Goal: Book appointment/travel/reservation

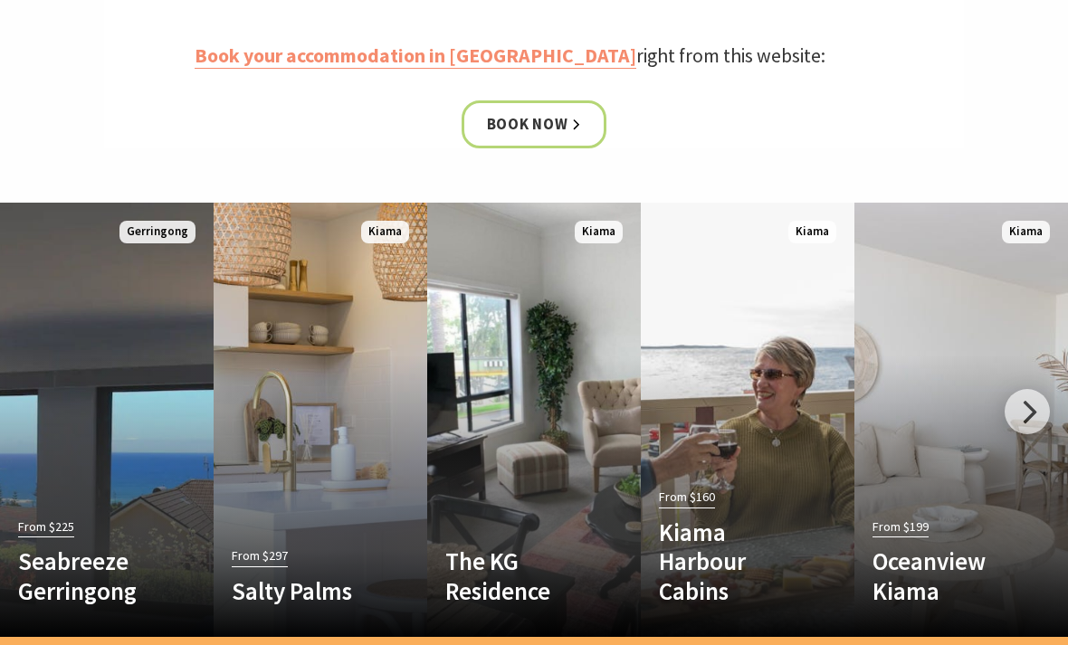
scroll to position [898, 0]
click at [541, 100] on link "Book now" at bounding box center [534, 124] width 146 height 48
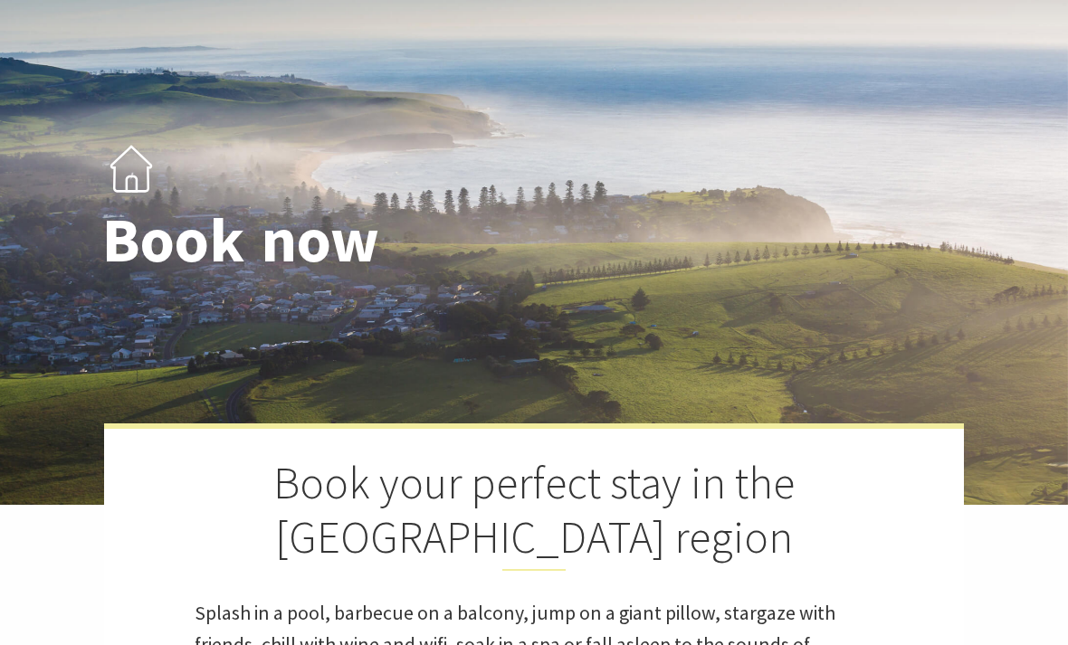
select select "3"
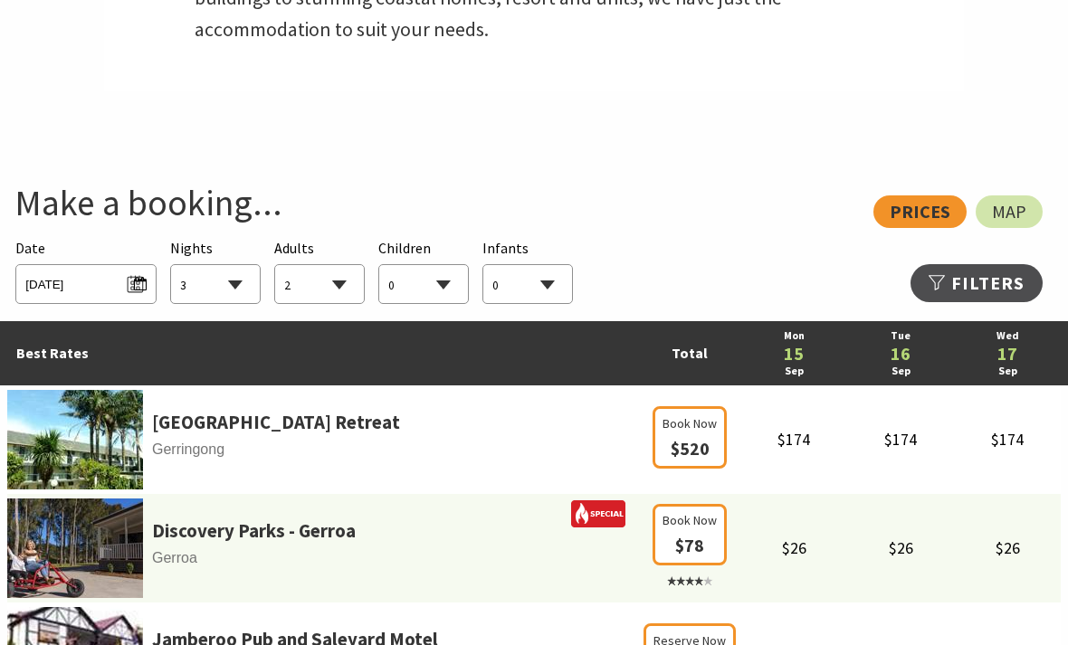
scroll to position [871, 0]
click at [339, 265] on select "0 1 2 3 4 5 6 7 8 9 10 11 12 13 14 15 16 17 18 19 20 21 22 23 24 25 26 27 28 29…" at bounding box center [319, 285] width 89 height 40
select select "6"
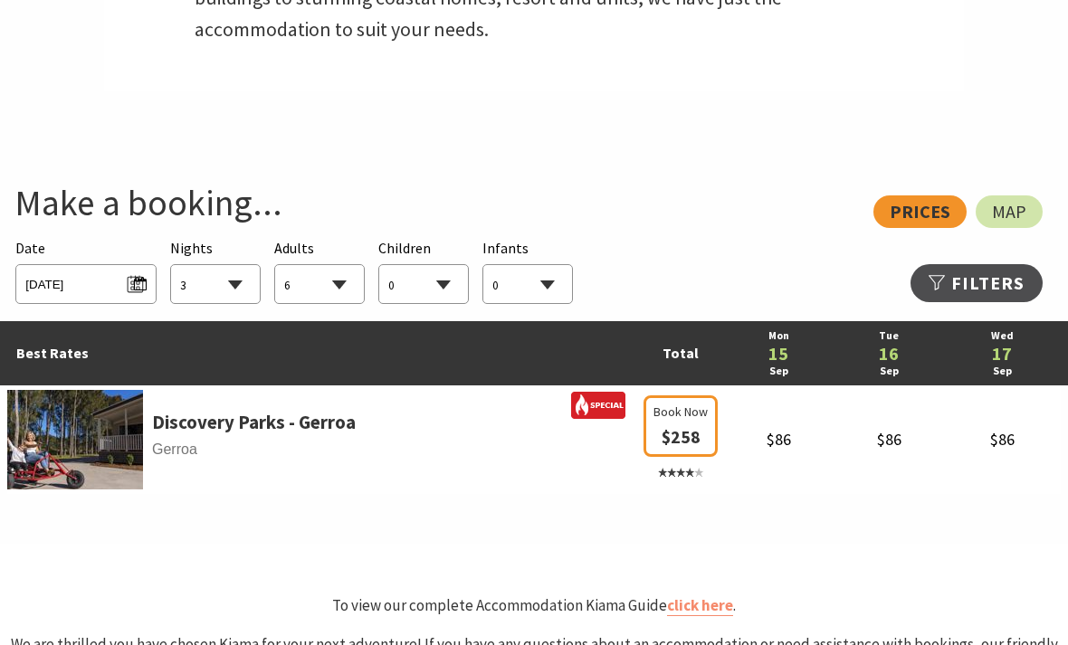
click at [444, 265] on select "0 1 2 3 4 5 6 7 8 9 10 11 12 13 14 15 16 17 18 19 20 21 22 23 24 25 26 27 28 29…" at bounding box center [423, 285] width 89 height 40
select select "2"
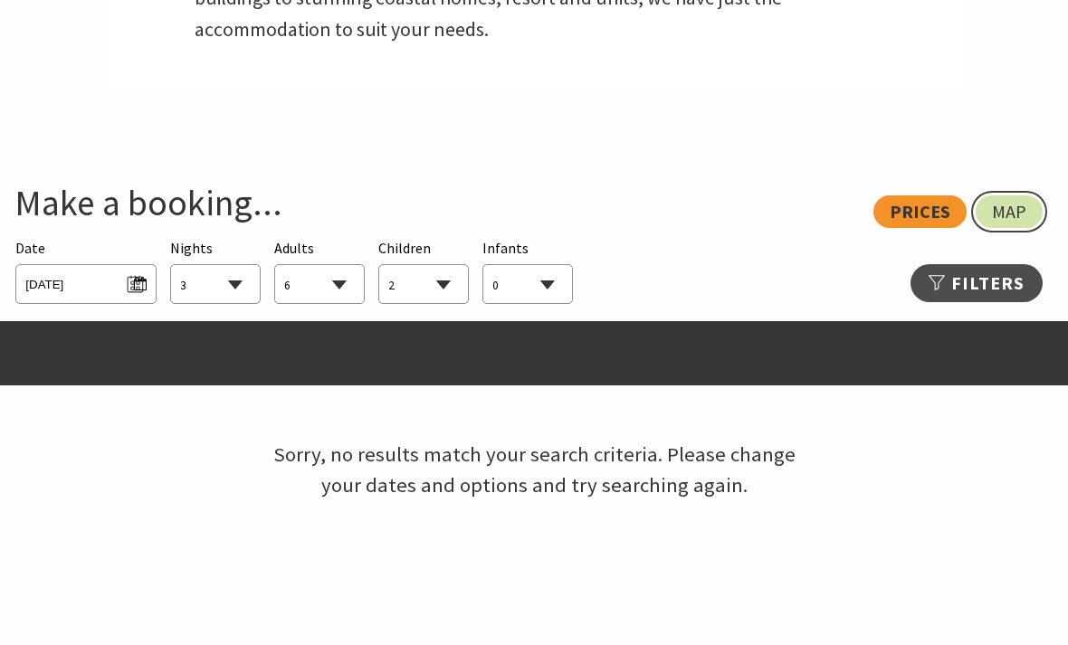
click at [1005, 204] on span "Map" at bounding box center [1009, 211] width 34 height 14
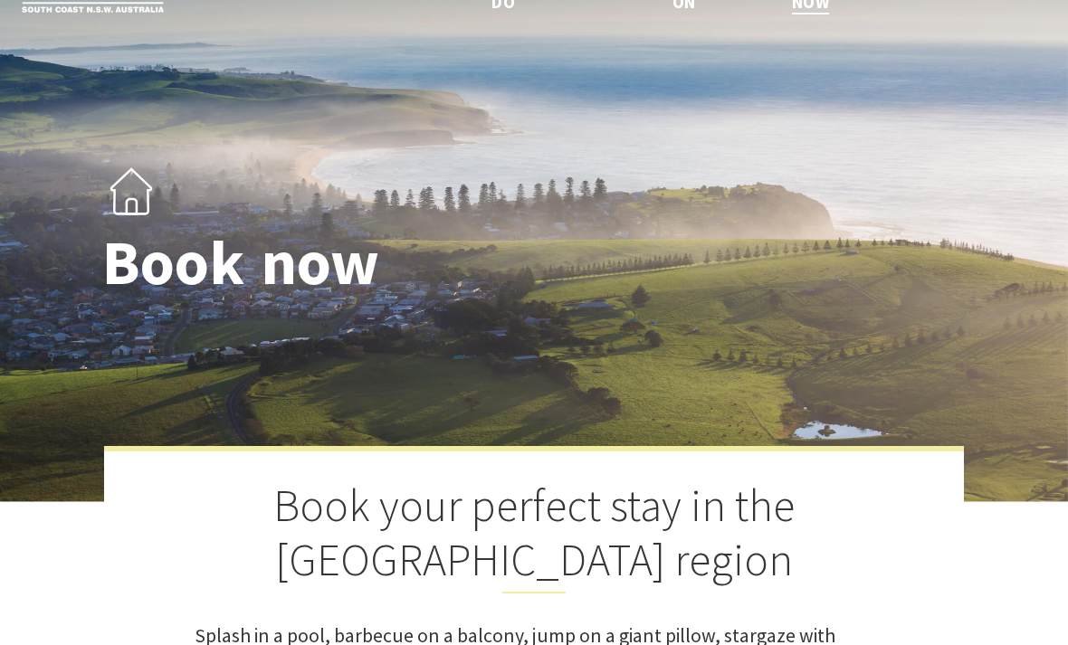
scroll to position [0, 0]
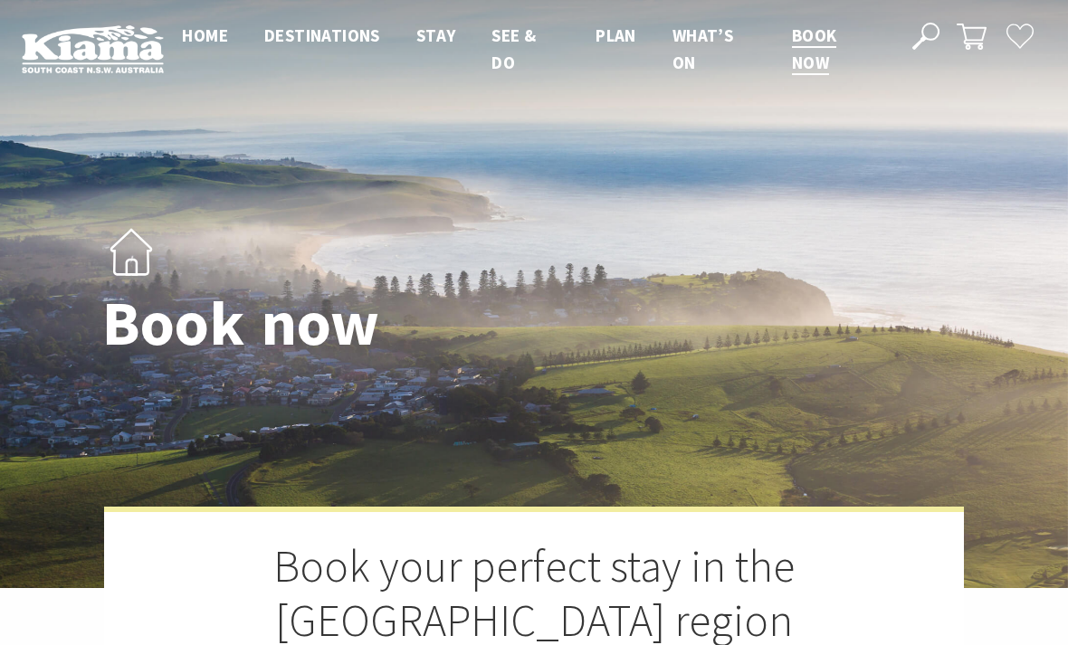
select select "3"
